Goal: Entertainment & Leisure: Consume media (video, audio)

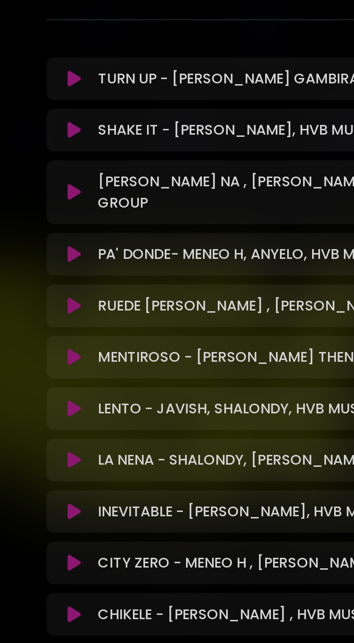
scroll to position [67, 0]
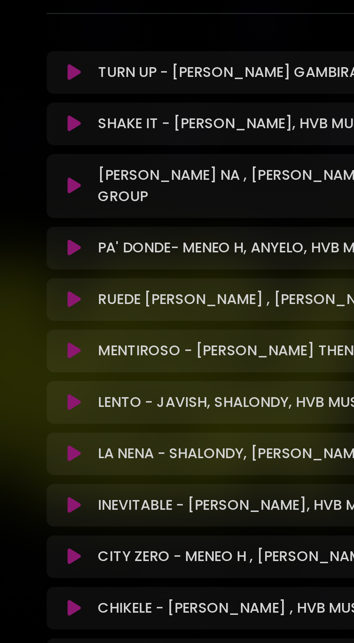
click at [67, 222] on icon at bounding box center [64, 225] width 5 height 7
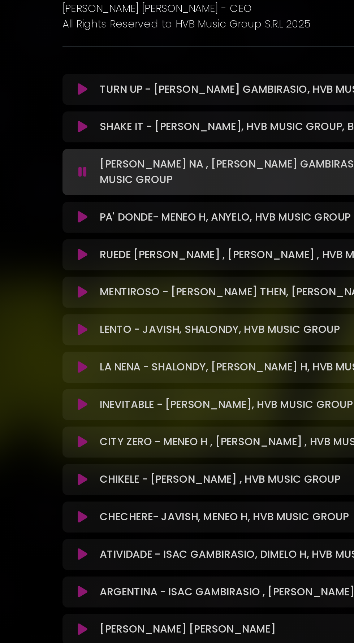
scroll to position [81, 0]
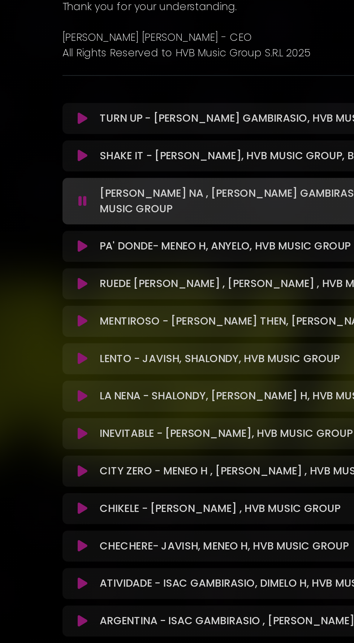
click at [61, 234] on button at bounding box center [65, 237] width 14 height 7
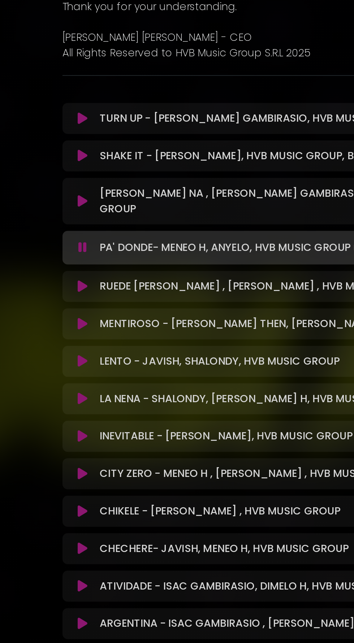
scroll to position [0, 0]
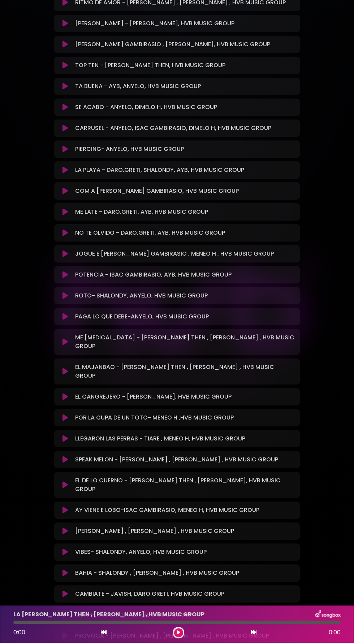
scroll to position [2870, 0]
